Goal: Information Seeking & Learning: Learn about a topic

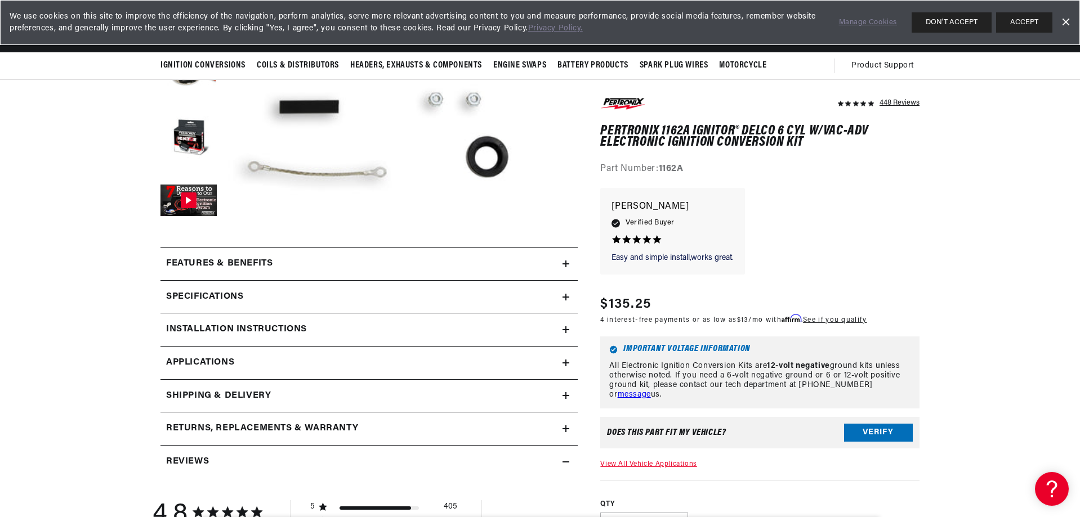
scroll to position [169, 0]
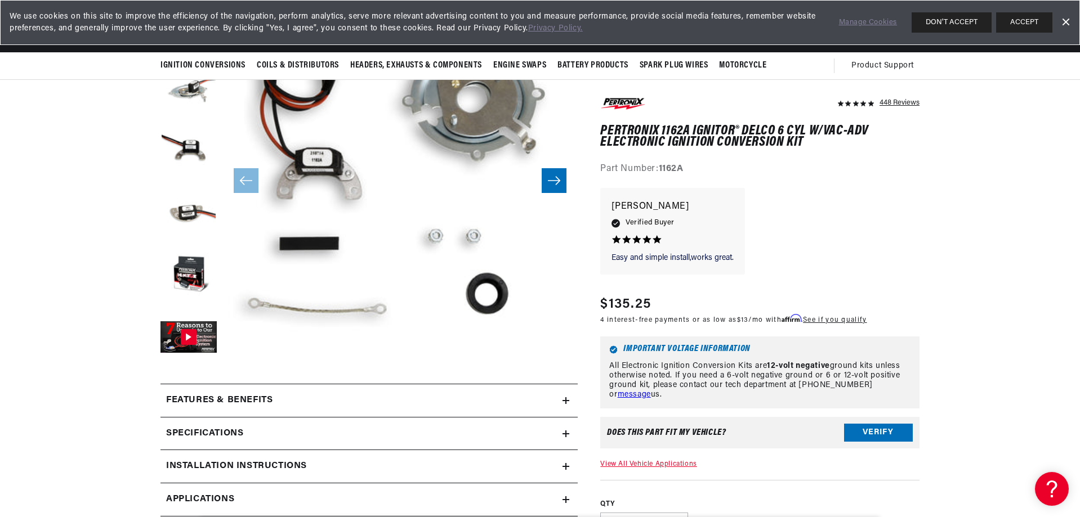
click at [260, 399] on h2 "Features & Benefits" at bounding box center [219, 401] width 106 height 15
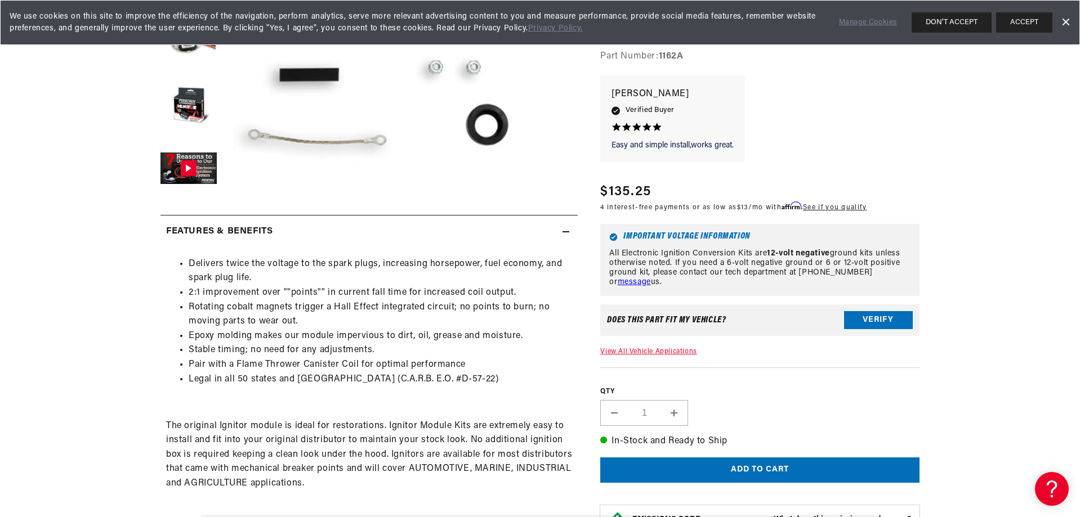
scroll to position [0, 0]
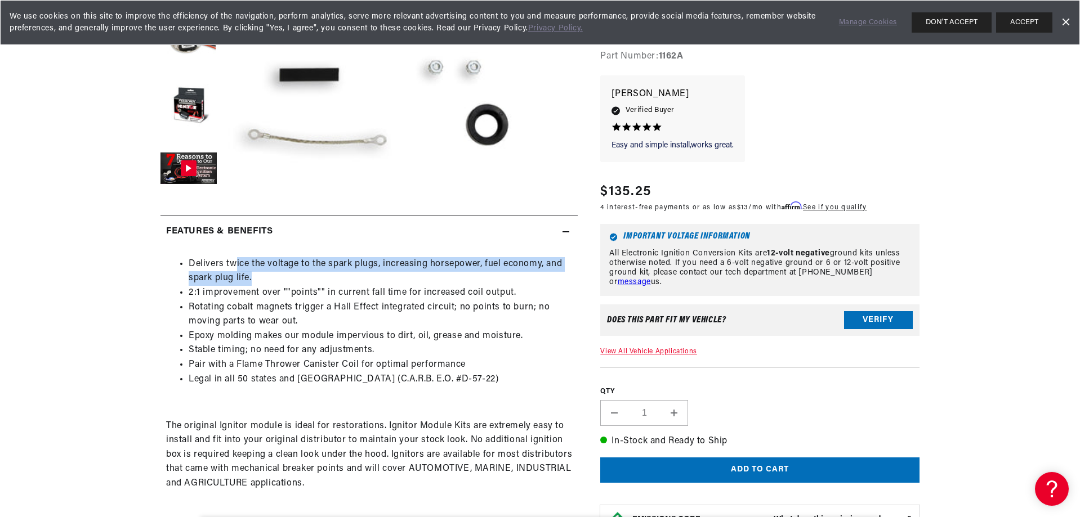
drag, startPoint x: 235, startPoint y: 262, endPoint x: 557, endPoint y: 278, distance: 323.0
click at [557, 278] on li "Delivers twice the voltage to the spark plugs, increasing horsepower, fuel econ…" at bounding box center [380, 271] width 383 height 29
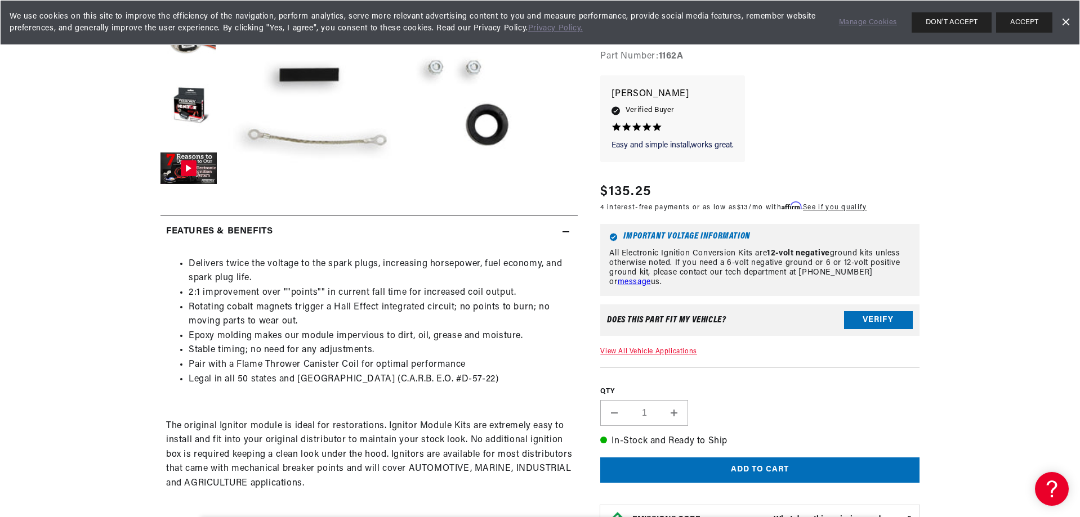
click at [429, 301] on li "Rotating cobalt magnets trigger a Hall Effect integrated circuit; no points to …" at bounding box center [380, 315] width 383 height 29
drag, startPoint x: 338, startPoint y: 288, endPoint x: 483, endPoint y: 284, distance: 145.3
click at [483, 284] on ul "Delivers twice the voltage to the spark plugs, increasing horsepower, fuel econ…" at bounding box center [369, 322] width 406 height 130
click at [483, 284] on li "Delivers twice the voltage to the spark plugs, increasing horsepower, fuel econ…" at bounding box center [380, 271] width 383 height 29
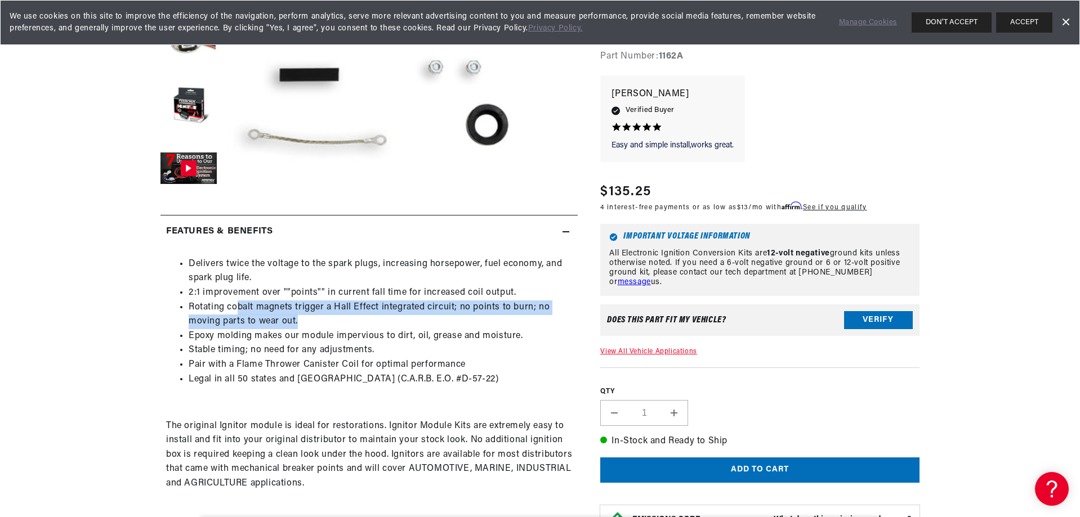
drag, startPoint x: 239, startPoint y: 305, endPoint x: 551, endPoint y: 324, distance: 313.1
click at [551, 324] on li "Rotating cobalt magnets trigger a Hall Effect integrated circuit; no points to …" at bounding box center [380, 315] width 383 height 29
click at [492, 320] on li "Rotating cobalt magnets trigger a Hall Effect integrated circuit; no points to …" at bounding box center [380, 315] width 383 height 29
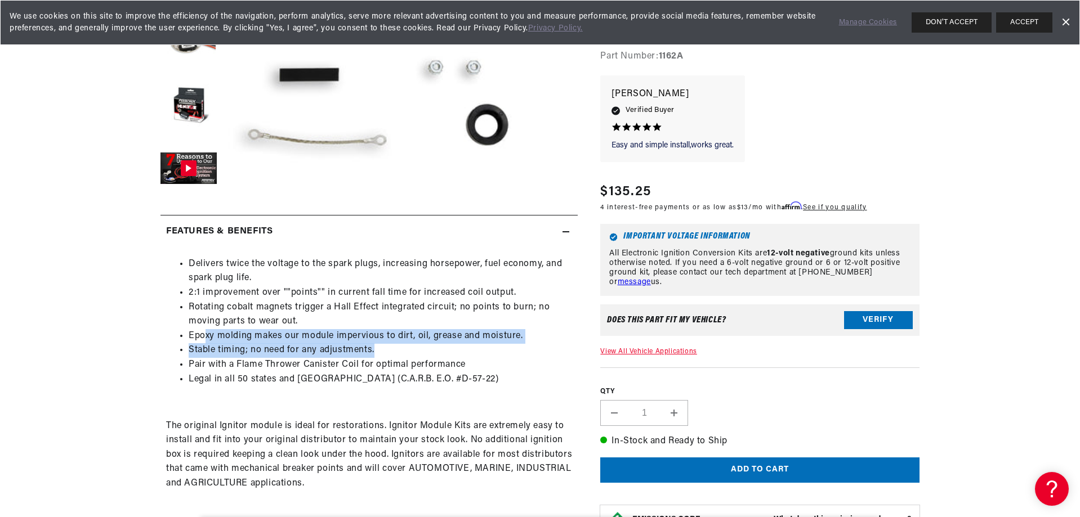
drag, startPoint x: 204, startPoint y: 342, endPoint x: 431, endPoint y: 350, distance: 226.5
click at [431, 350] on ul "Delivers twice the voltage to the spark plugs, increasing horsepower, fuel econ…" at bounding box center [369, 322] width 406 height 130
click at [431, 350] on li "Stable timing; no need for any adjustments." at bounding box center [380, 350] width 383 height 15
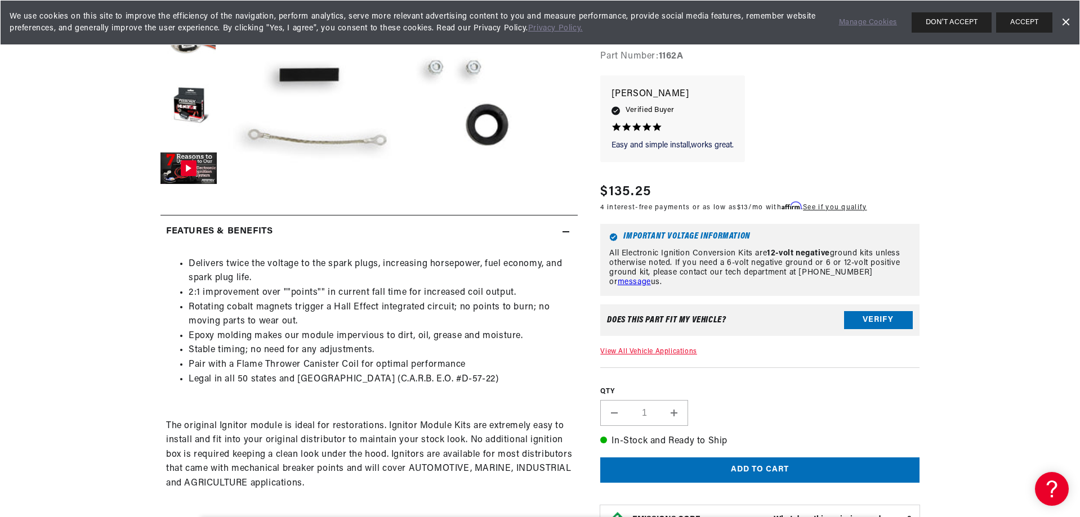
scroll to position [0, 0]
click at [423, 368] on li "Pair with a Flame Thrower Canister Coil for optimal performance" at bounding box center [380, 365] width 383 height 15
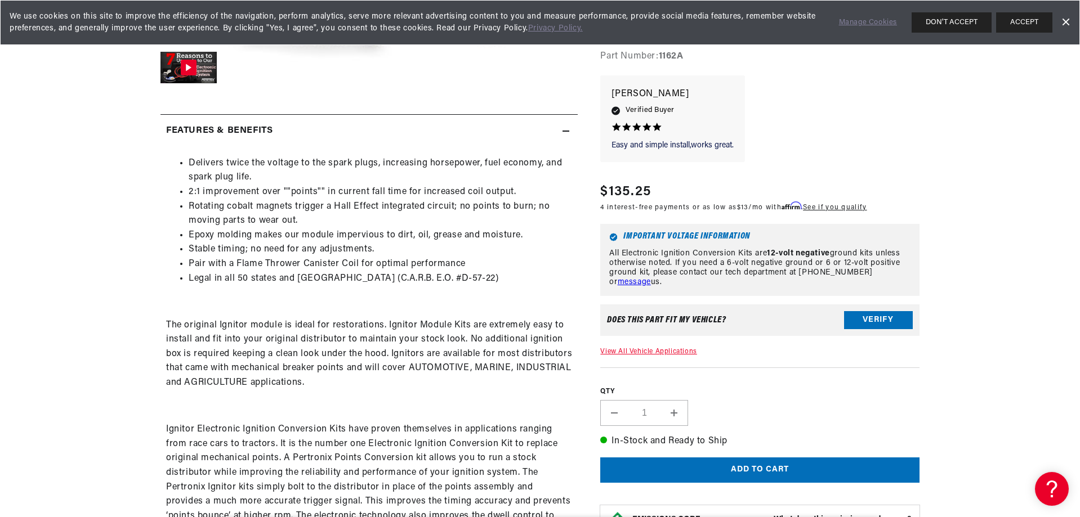
scroll to position [450, 0]
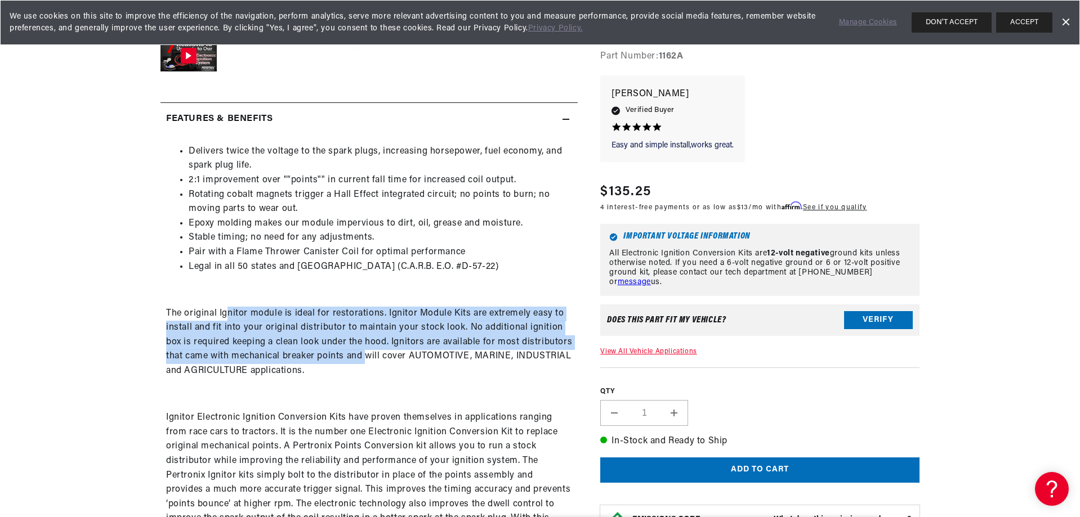
drag, startPoint x: 225, startPoint y: 318, endPoint x: 368, endPoint y: 357, distance: 148.2
click at [368, 357] on p "The original Ignitor module is ideal for restorations. Ignitor Module Kits are …" at bounding box center [369, 343] width 406 height 72
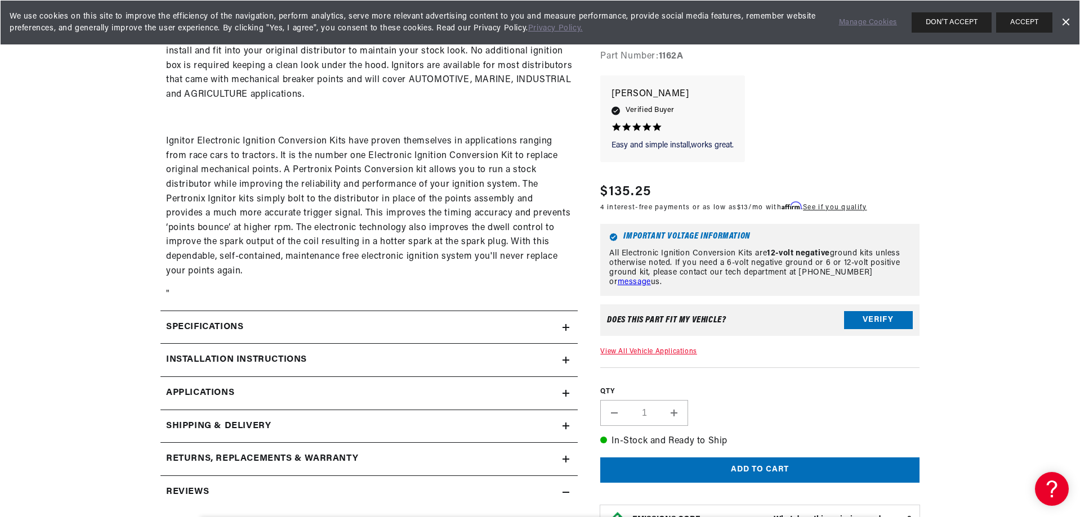
scroll to position [732, 0]
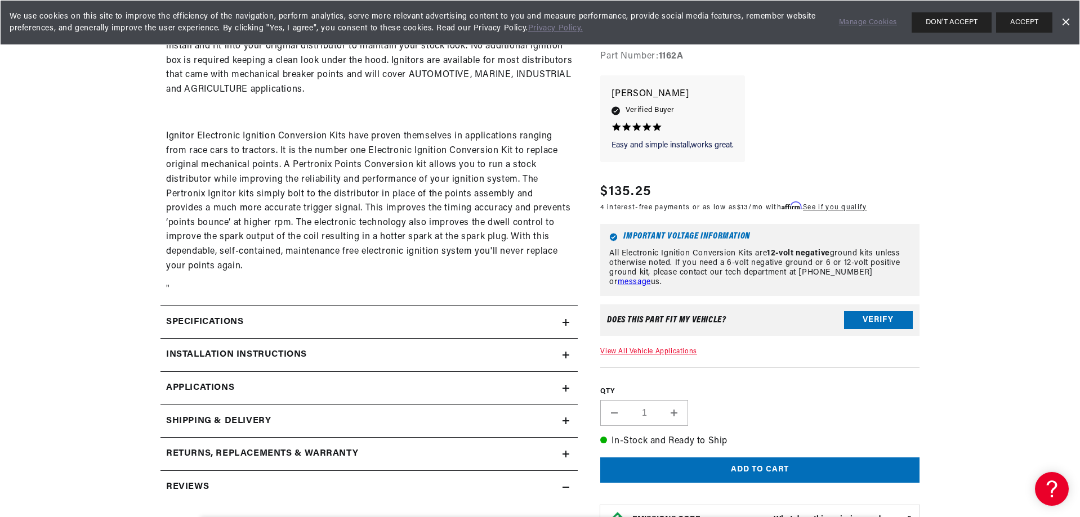
click at [322, 313] on summary "Specifications" at bounding box center [368, 322] width 417 height 33
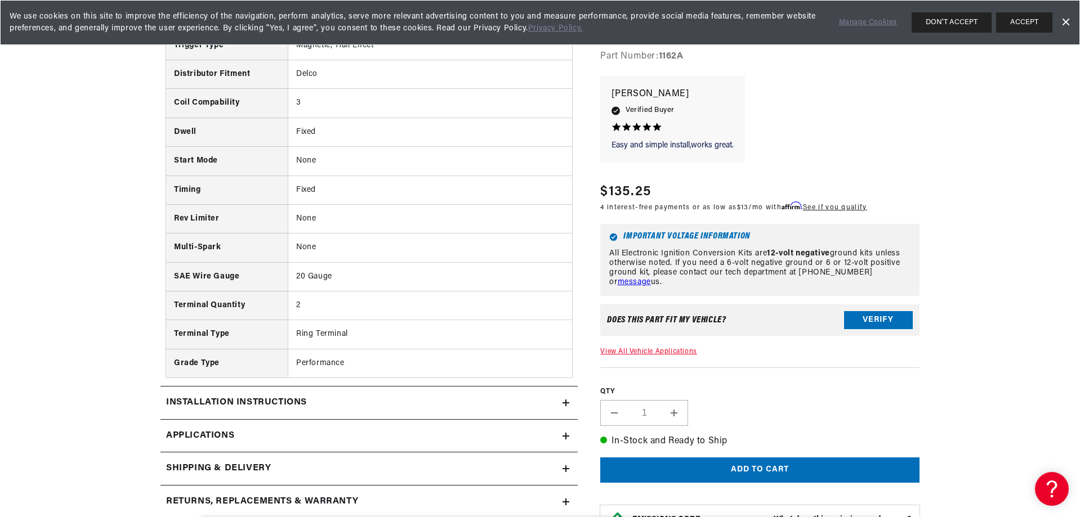
scroll to position [0, 0]
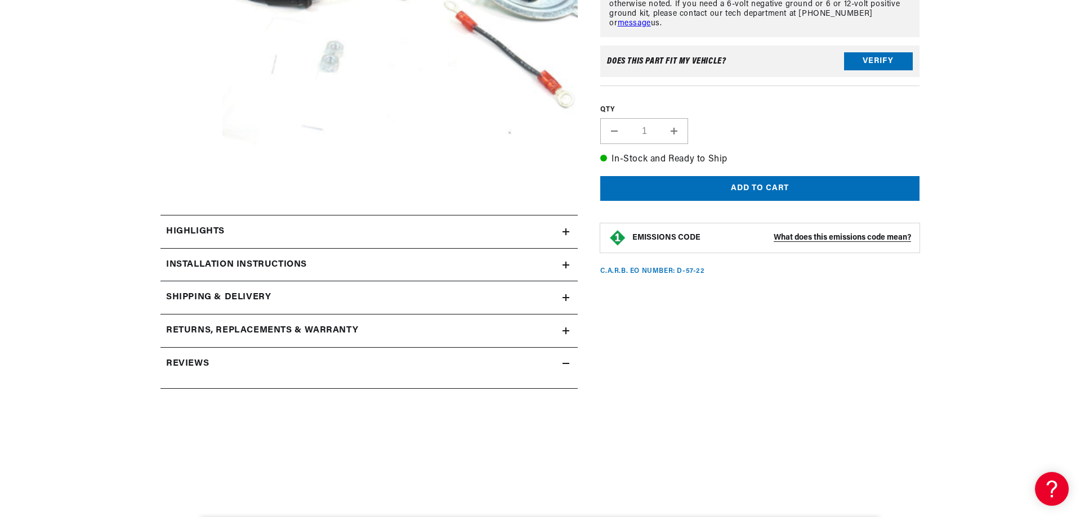
click at [294, 236] on div "Highlights" at bounding box center [361, 232] width 402 height 15
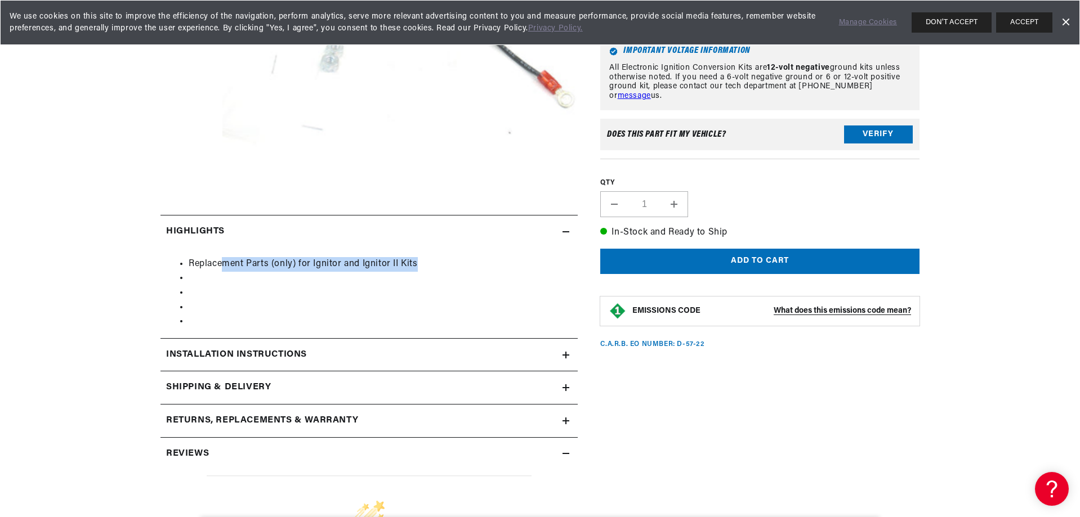
drag, startPoint x: 221, startPoint y: 262, endPoint x: 436, endPoint y: 264, distance: 214.5
click at [436, 264] on li "Replacement Parts (only) for Ignitor and Ignitor II Kits" at bounding box center [380, 264] width 383 height 15
click at [311, 265] on li "Replacement Parts (only) for Ignitor and Ignitor II Kits" at bounding box center [380, 264] width 383 height 15
click at [365, 264] on li "Replacement Parts (only) for Ignitor and Ignitor II Kits" at bounding box center [380, 264] width 383 height 15
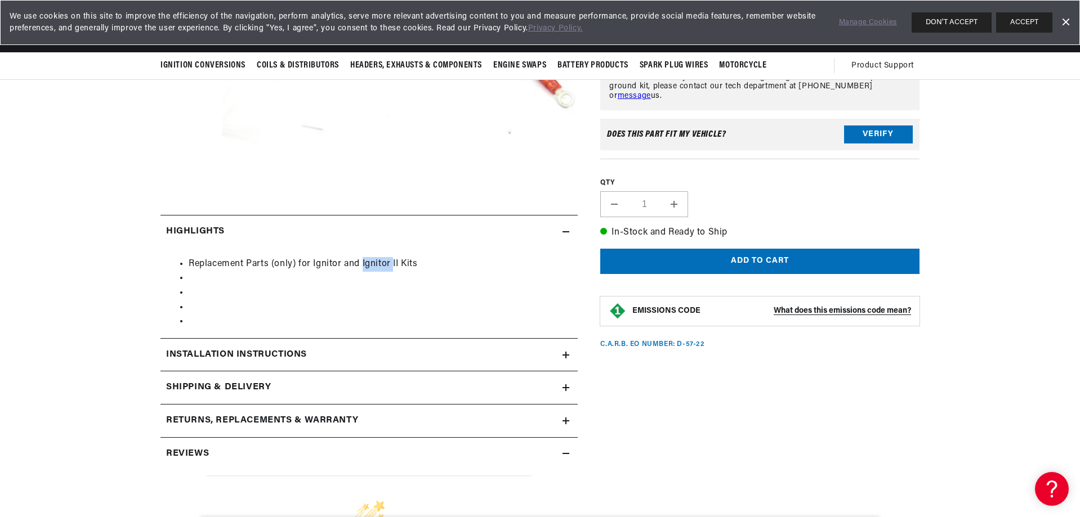
scroll to position [56, 0]
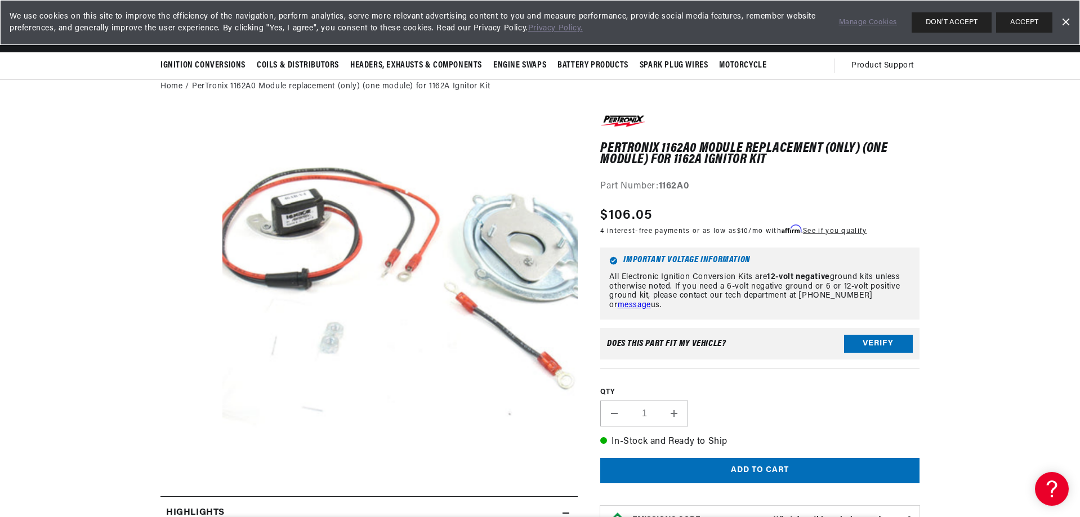
drag, startPoint x: 603, startPoint y: 148, endPoint x: 912, endPoint y: 149, distance: 308.6
click at [912, 149] on h1 "PerTronix 1162A0 Module replacement (only) (one module) for 1162A Ignitor Kit" at bounding box center [759, 154] width 319 height 23
click at [798, 140] on div "PerTronix 1162A0 Module replacement (only) (one module) for 1162A Ignitor Kit P…" at bounding box center [759, 153] width 319 height 81
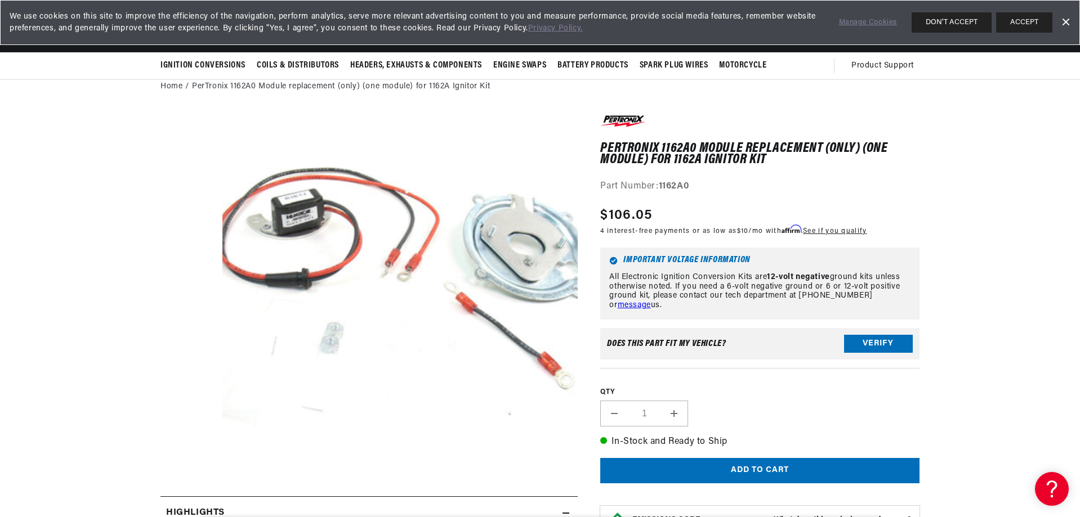
click at [708, 144] on h1 "PerTronix 1162A0 Module replacement (only) (one module) for 1162A Ignitor Kit" at bounding box center [759, 154] width 319 height 23
click at [858, 138] on div "PerTronix 1162A0 Module replacement (only) (one module) for 1162A Ignitor Kit P…" at bounding box center [759, 153] width 319 height 81
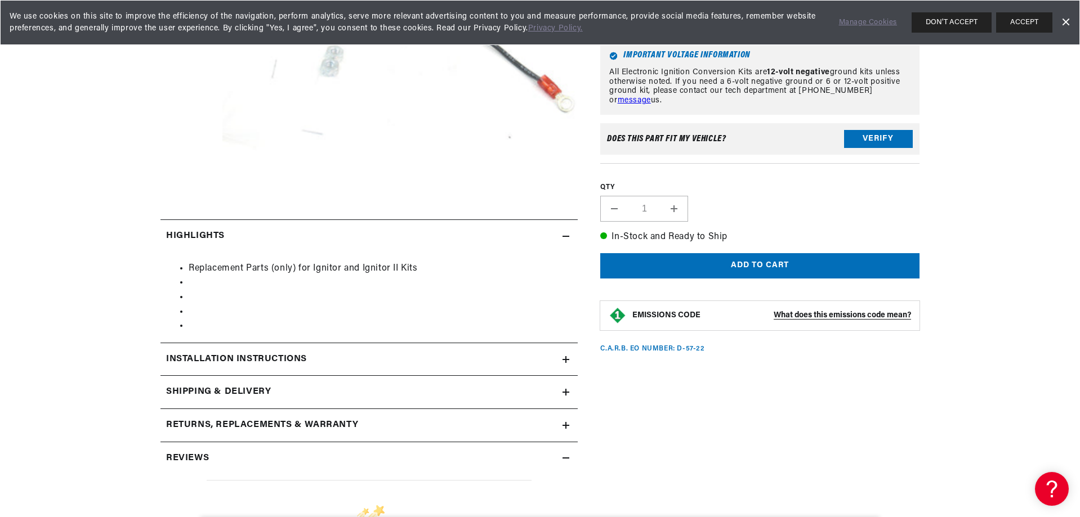
scroll to position [394, 0]
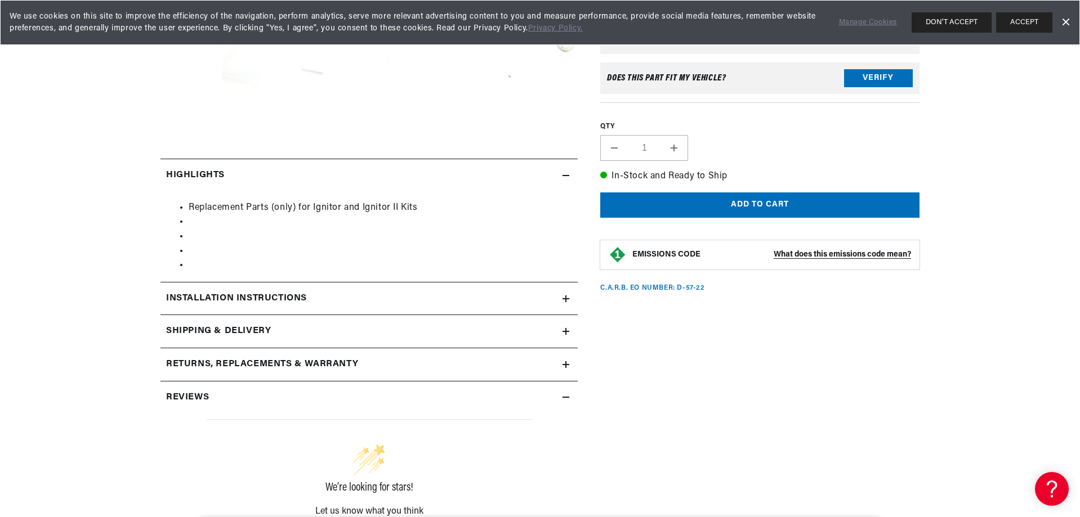
click at [309, 299] on div "Installation instructions" at bounding box center [361, 299] width 402 height 15
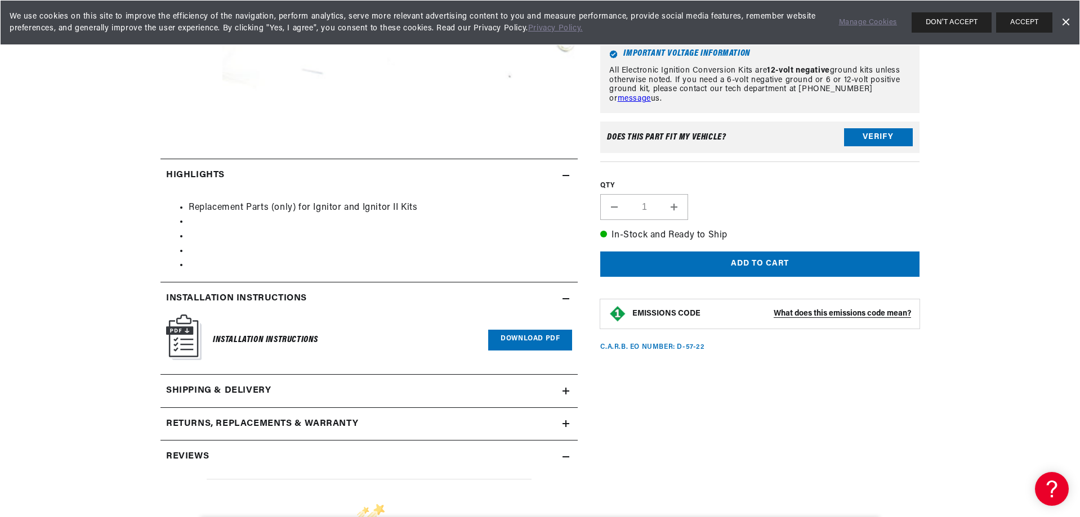
click at [309, 299] on div "Installation instructions" at bounding box center [361, 299] width 402 height 15
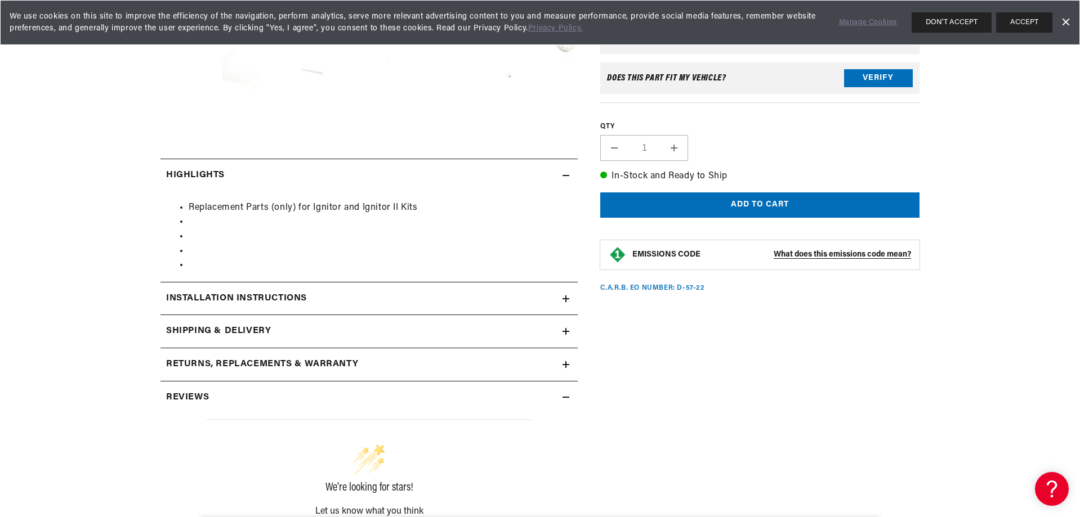
scroll to position [0, 341]
click at [244, 333] on h2 "Shipping & Delivery" at bounding box center [218, 331] width 105 height 15
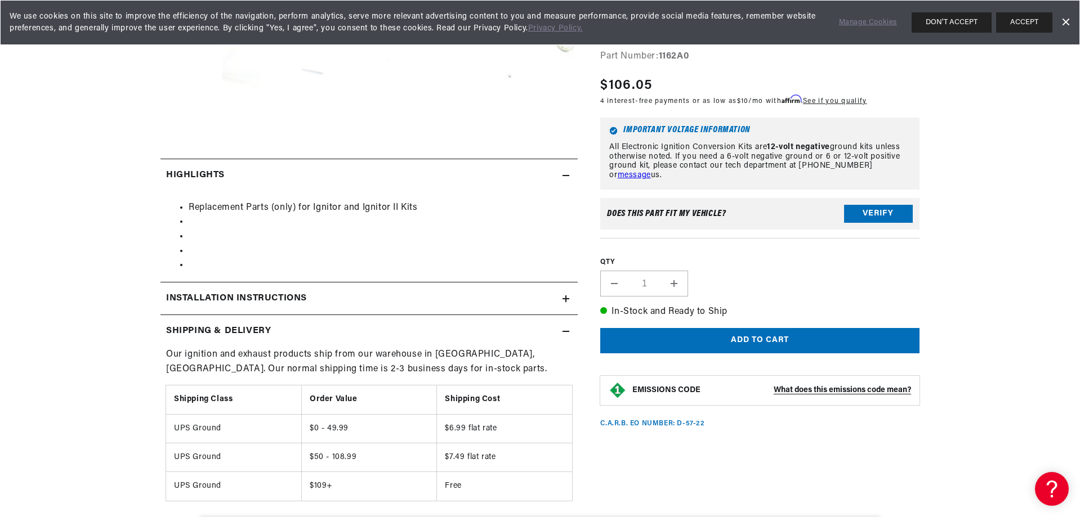
click at [271, 331] on div "Shipping & Delivery" at bounding box center [361, 331] width 402 height 15
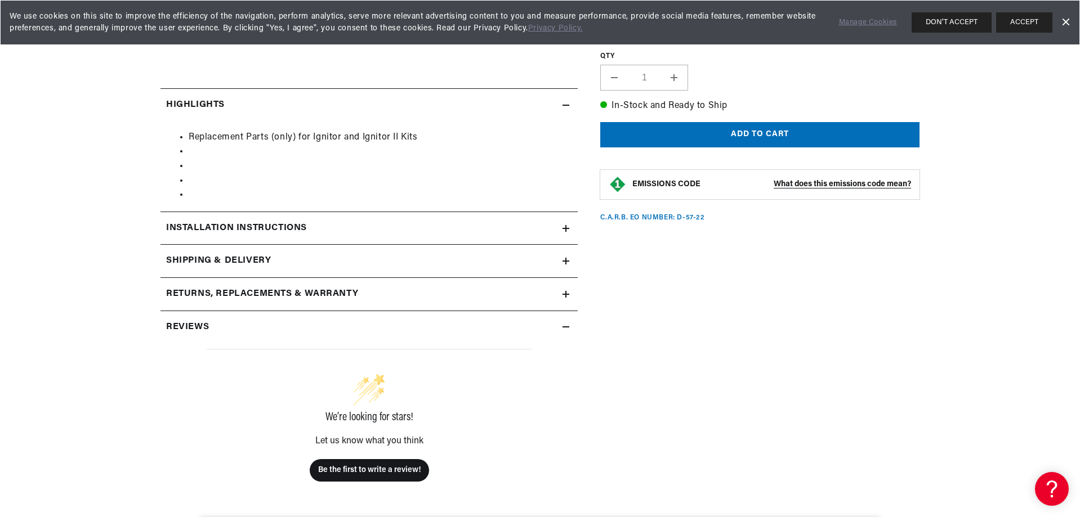
scroll to position [507, 0]
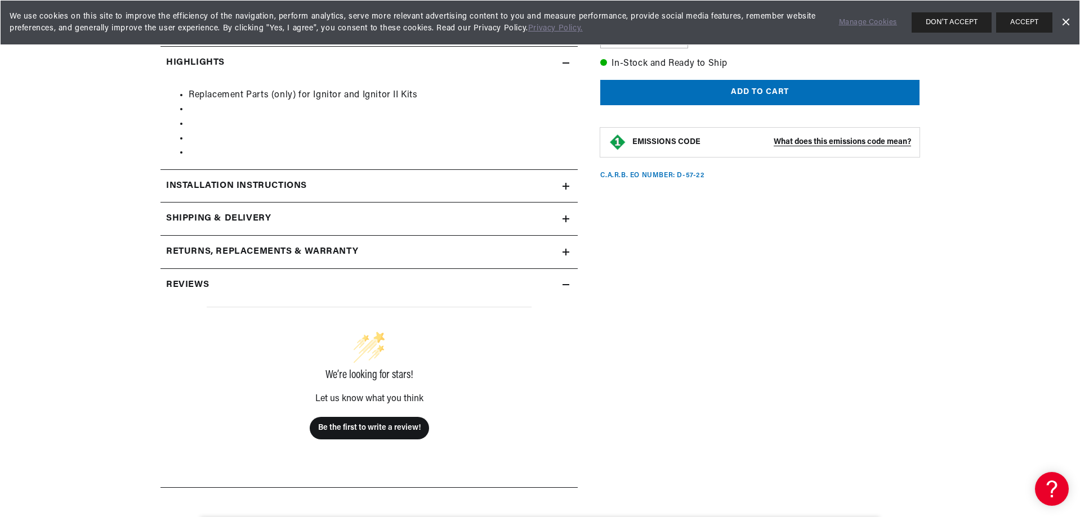
click at [295, 255] on h2 "Returns, Replacements & Warranty" at bounding box center [262, 252] width 192 height 15
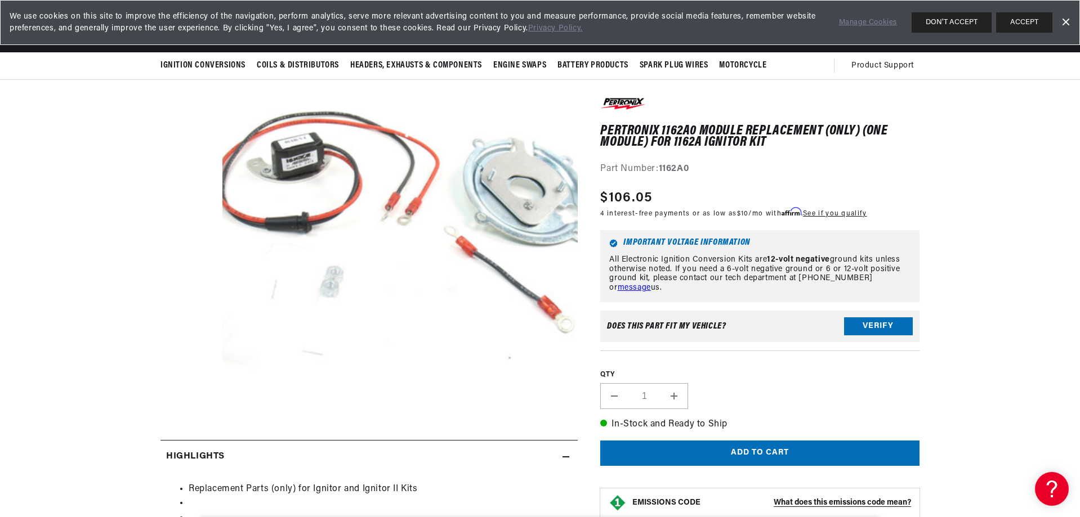
scroll to position [0, 341]
